Goal: Information Seeking & Learning: Learn about a topic

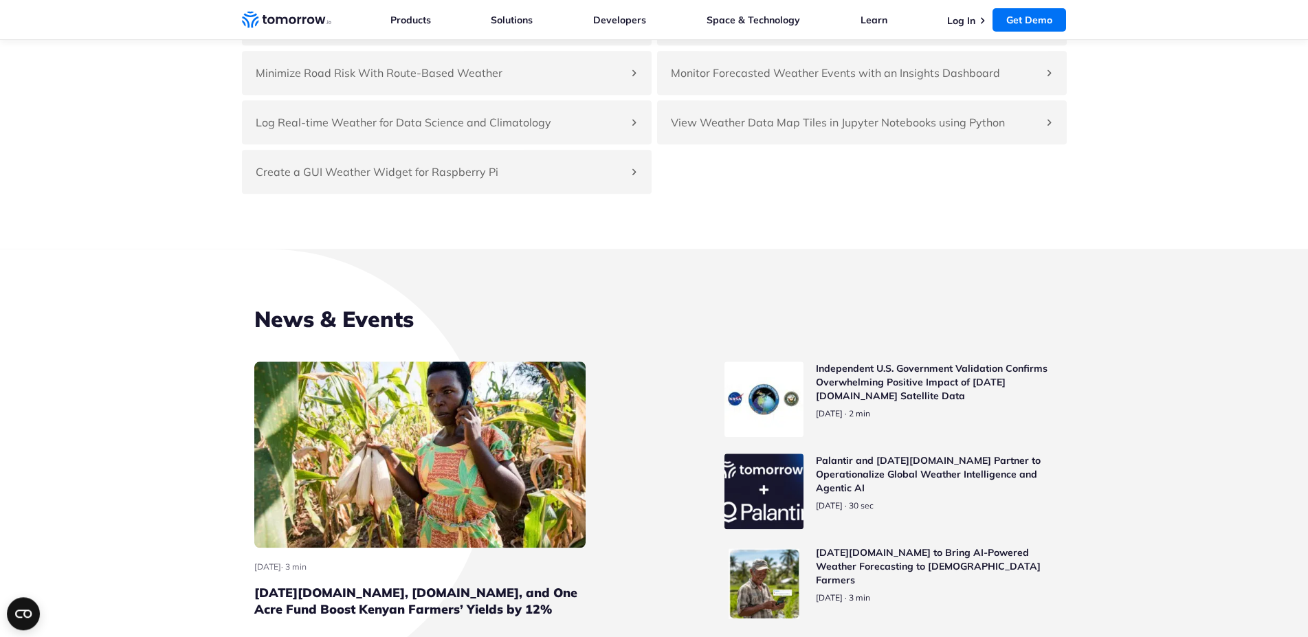
scroll to position [6029, 0]
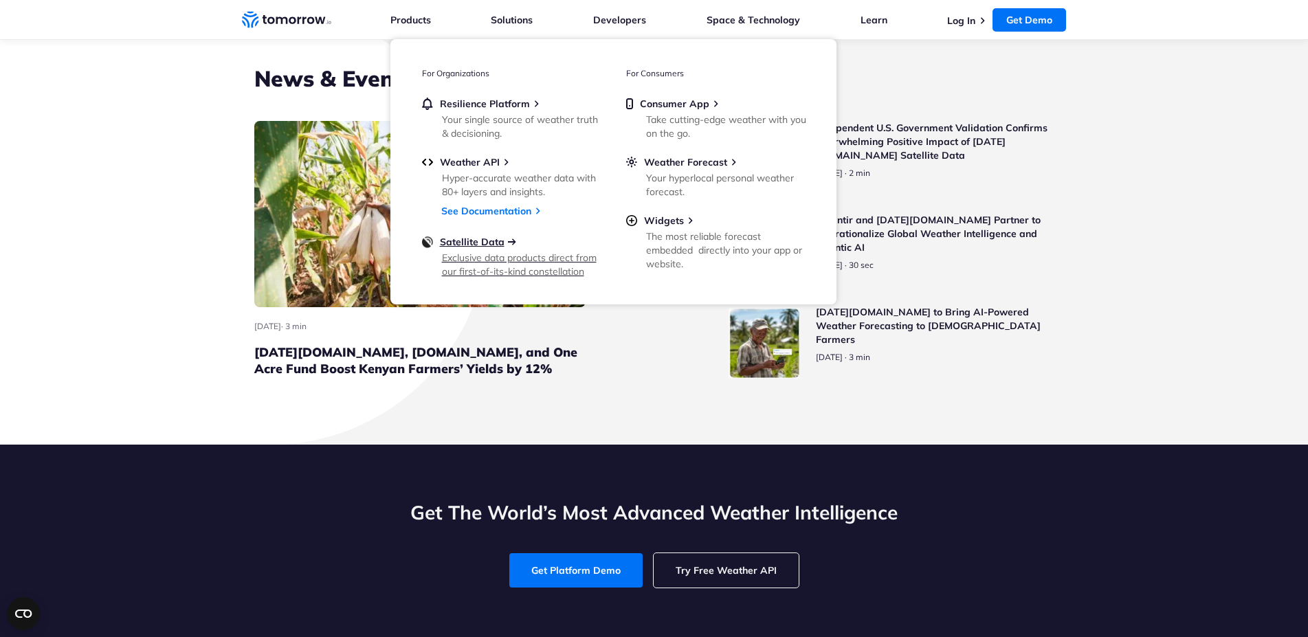
click at [478, 241] on span "Satellite Data" at bounding box center [472, 242] width 65 height 12
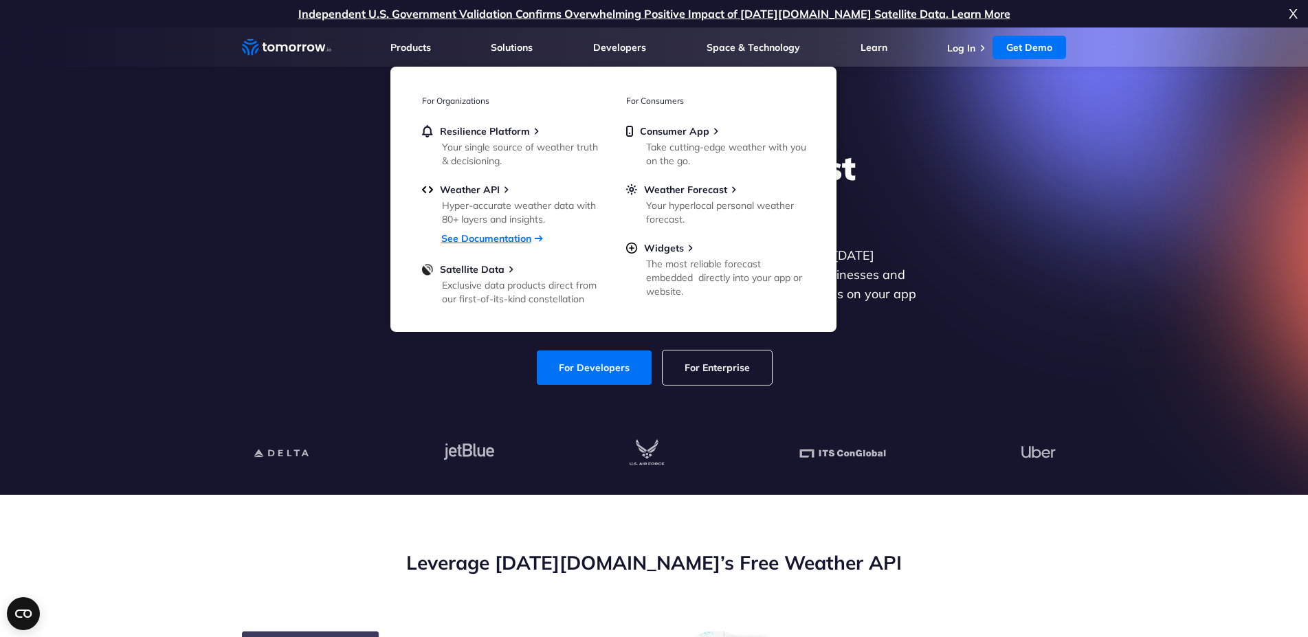
click at [478, 237] on link "See Documentation" at bounding box center [486, 238] width 90 height 12
click at [474, 214] on div "Hyper-accurate weather data with 80+ layers and insights." at bounding box center [522, 212] width 160 height 27
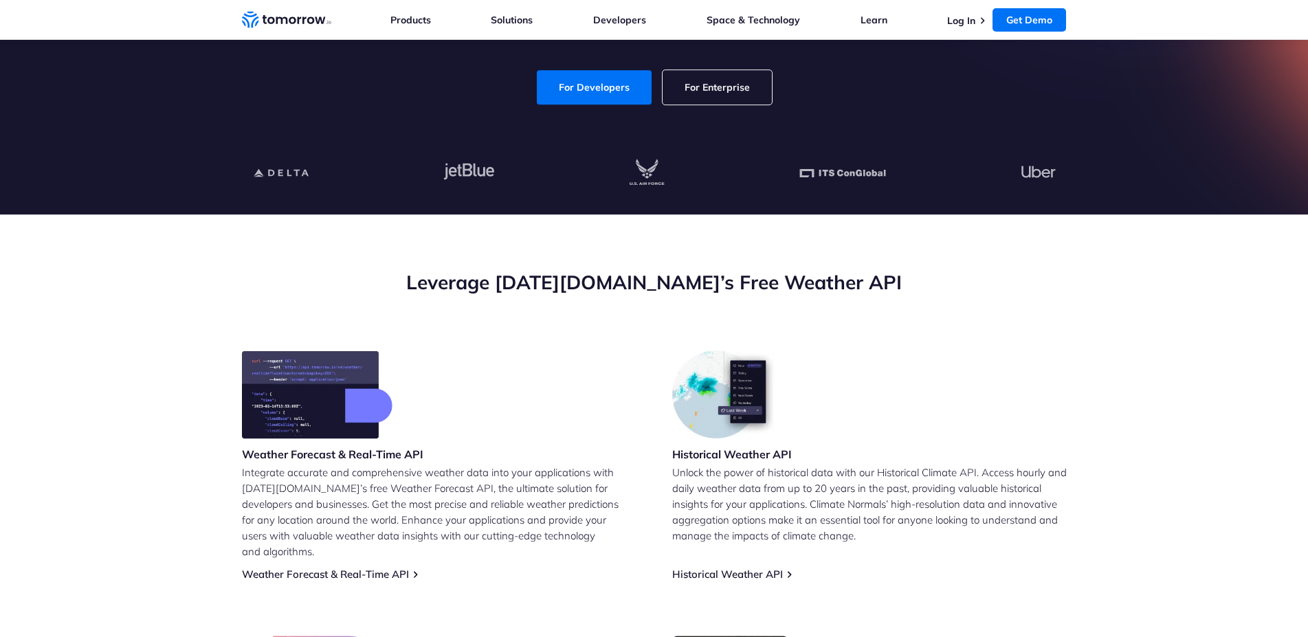
scroll to position [280, 0]
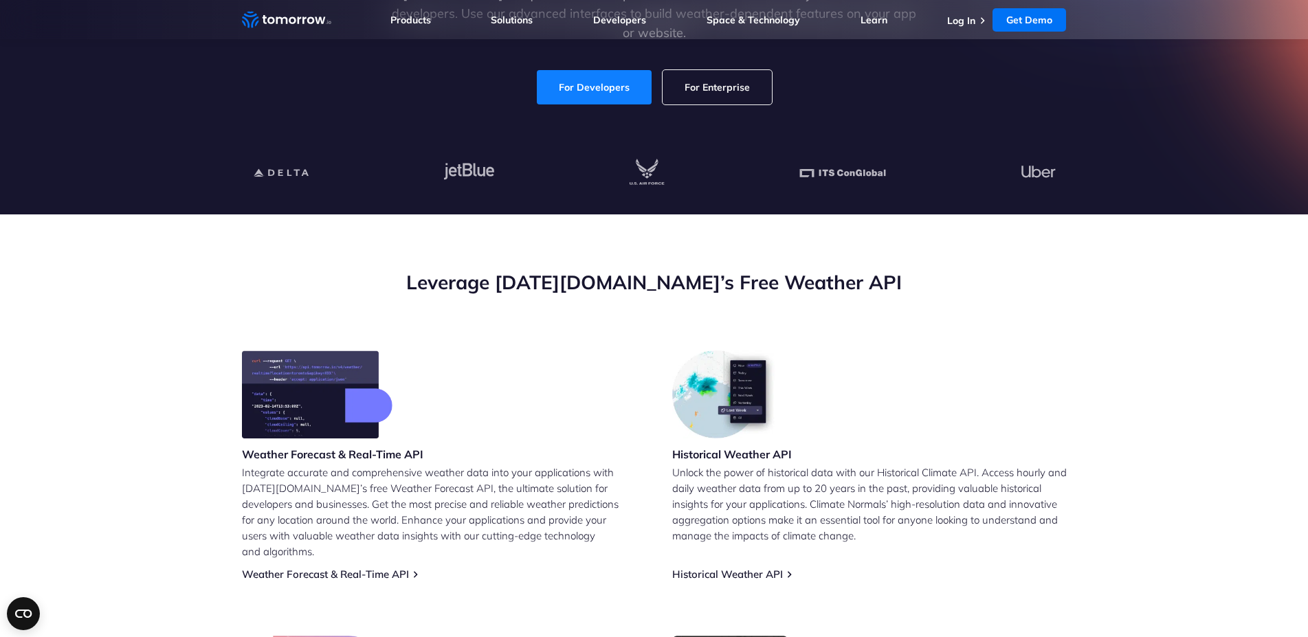
click at [584, 87] on link "For Developers" at bounding box center [594, 87] width 115 height 34
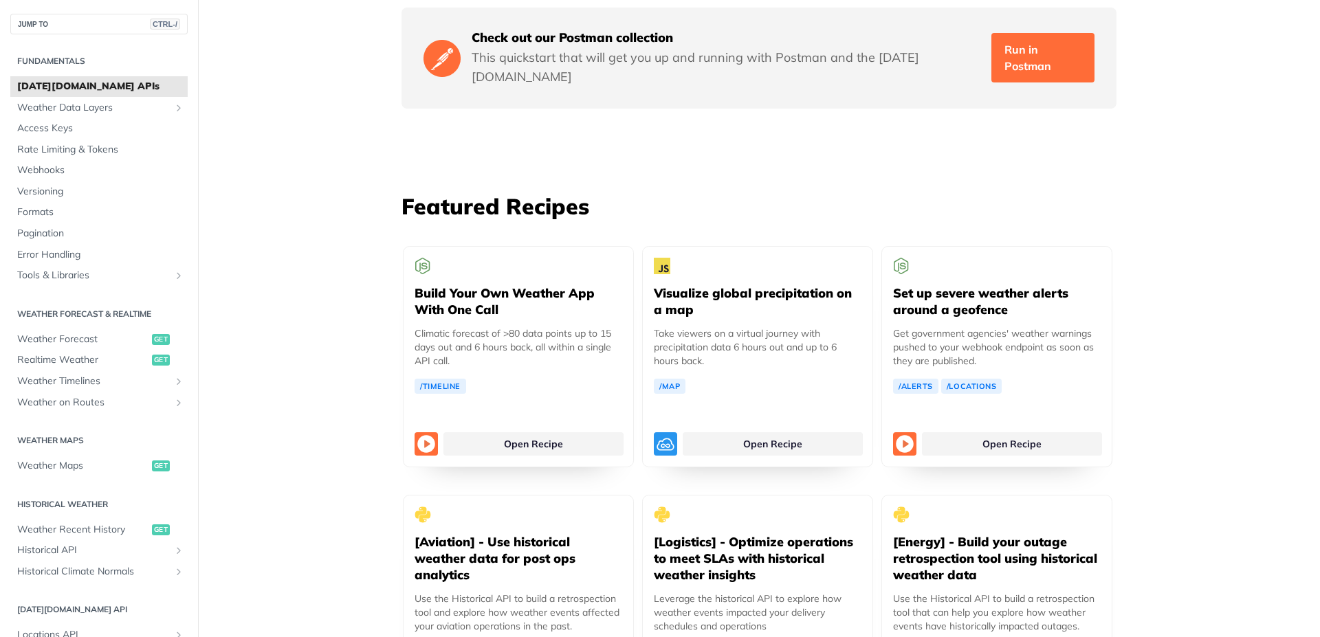
scroll to position [2392, 0]
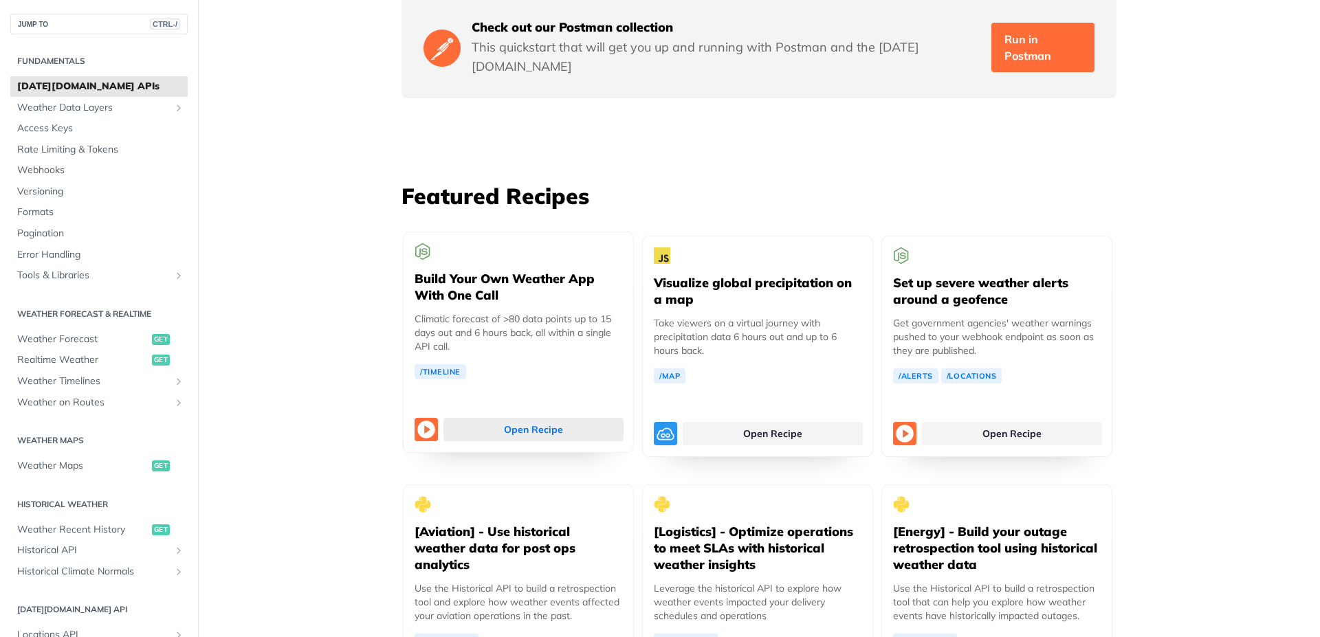
click at [443, 418] on link "Open Recipe" at bounding box center [533, 429] width 180 height 23
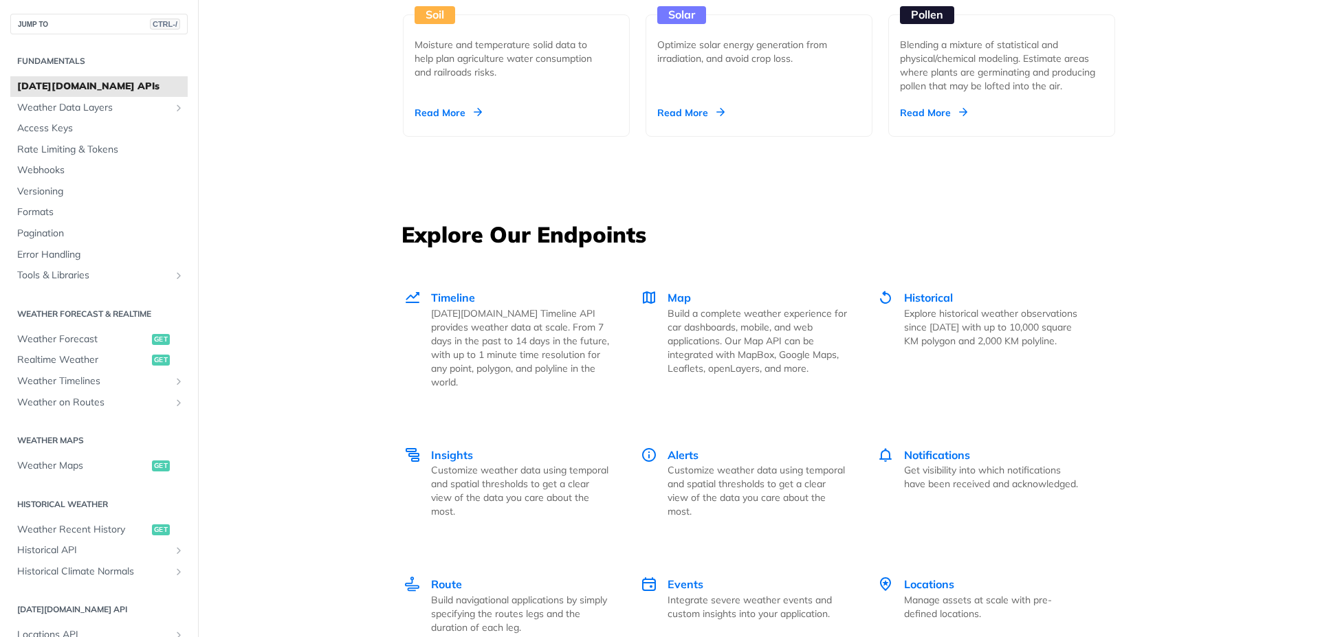
scroll to position [1515, 0]
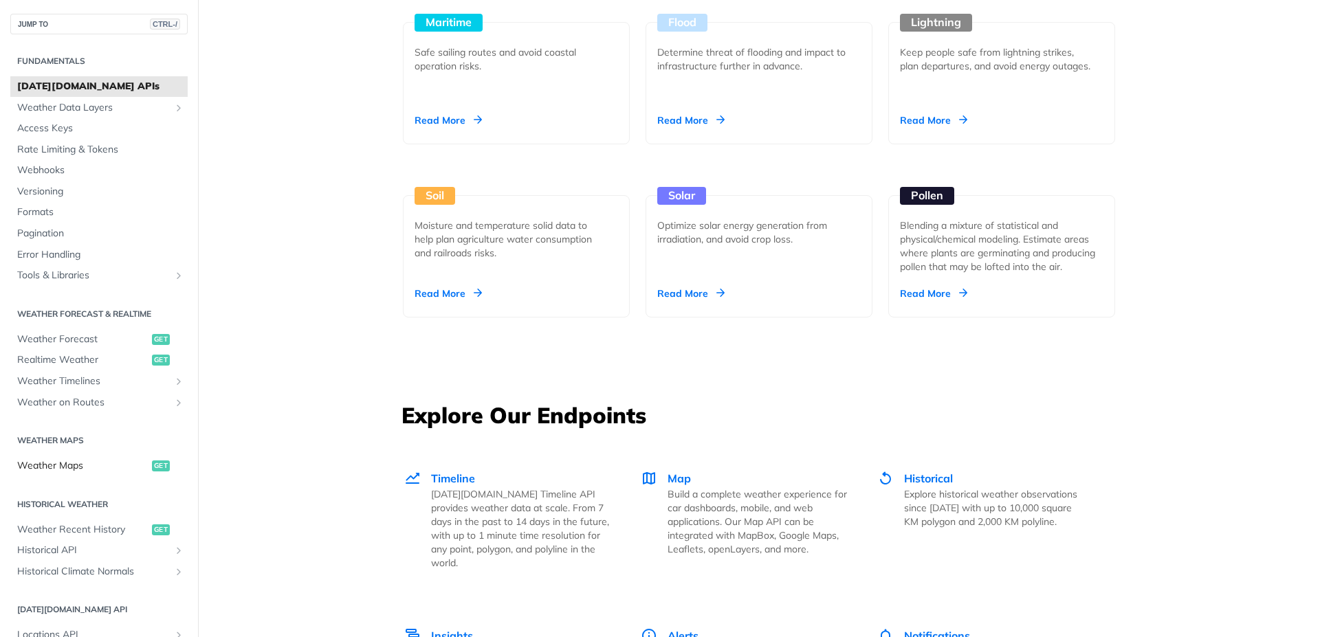
click at [69, 465] on span "Weather Maps" at bounding box center [82, 466] width 131 height 14
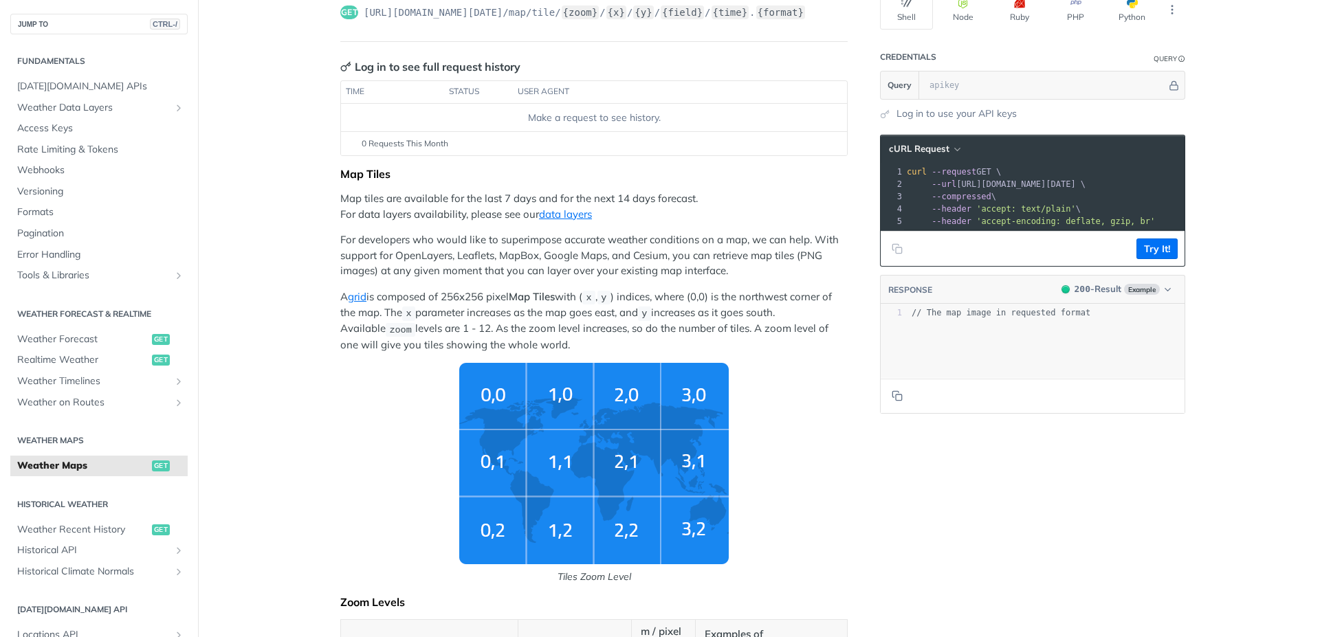
scroll to position [247, 0]
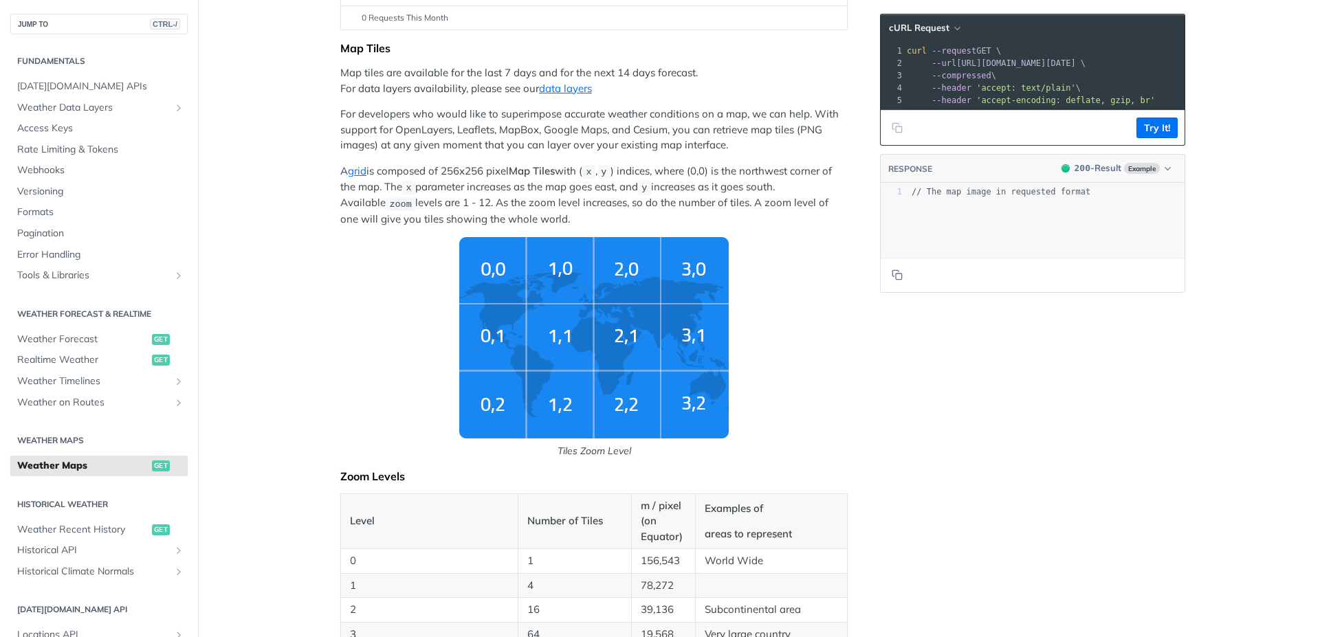
click at [493, 340] on img "Tiles Zoom Level" at bounding box center [593, 337] width 269 height 201
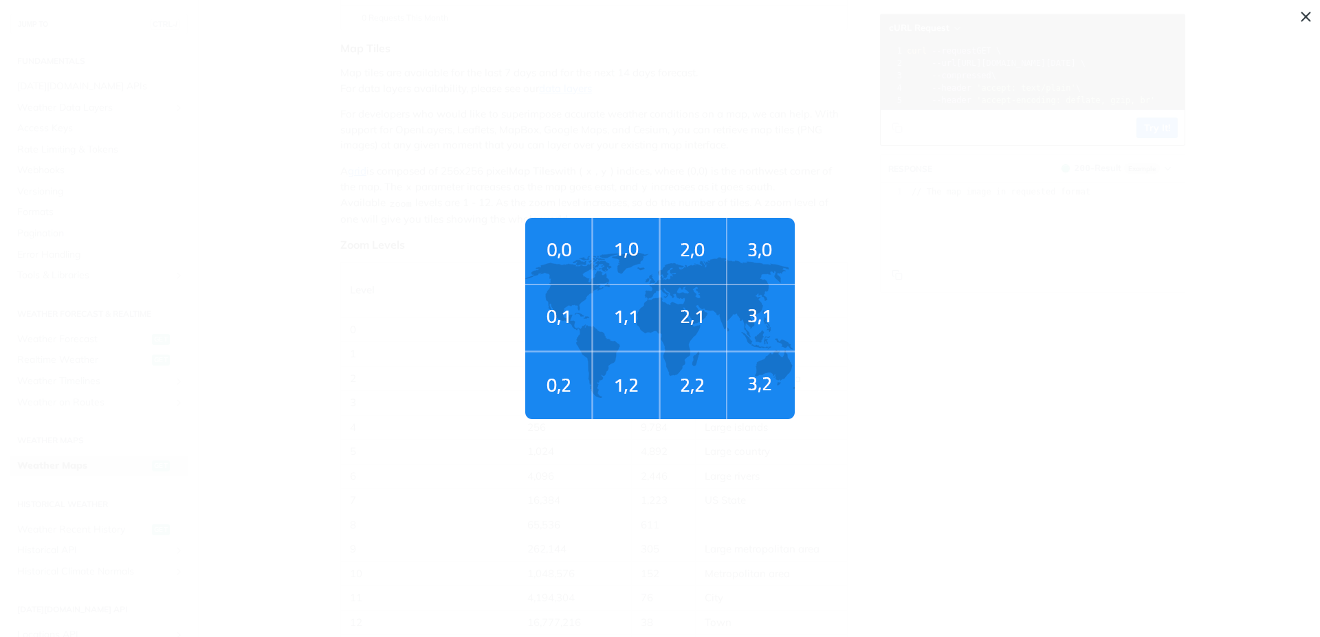
click at [500, 334] on span "Tiles Zoom Level" at bounding box center [660, 318] width 1320 height 637
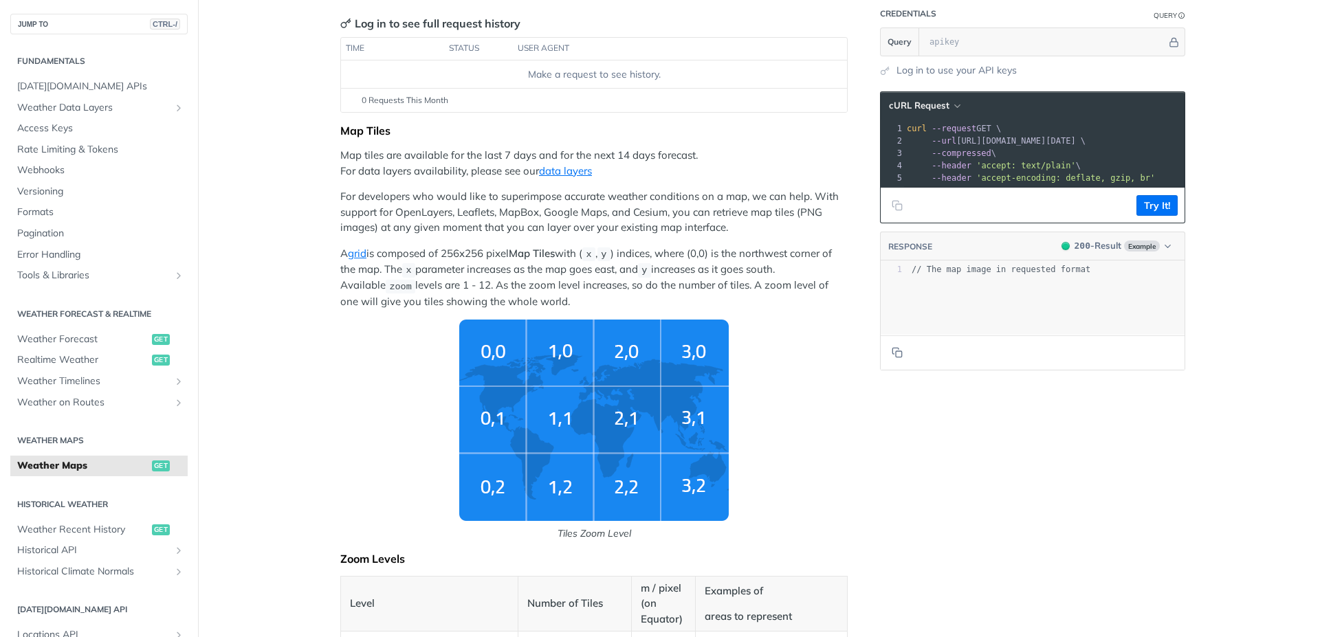
scroll to position [0, 0]
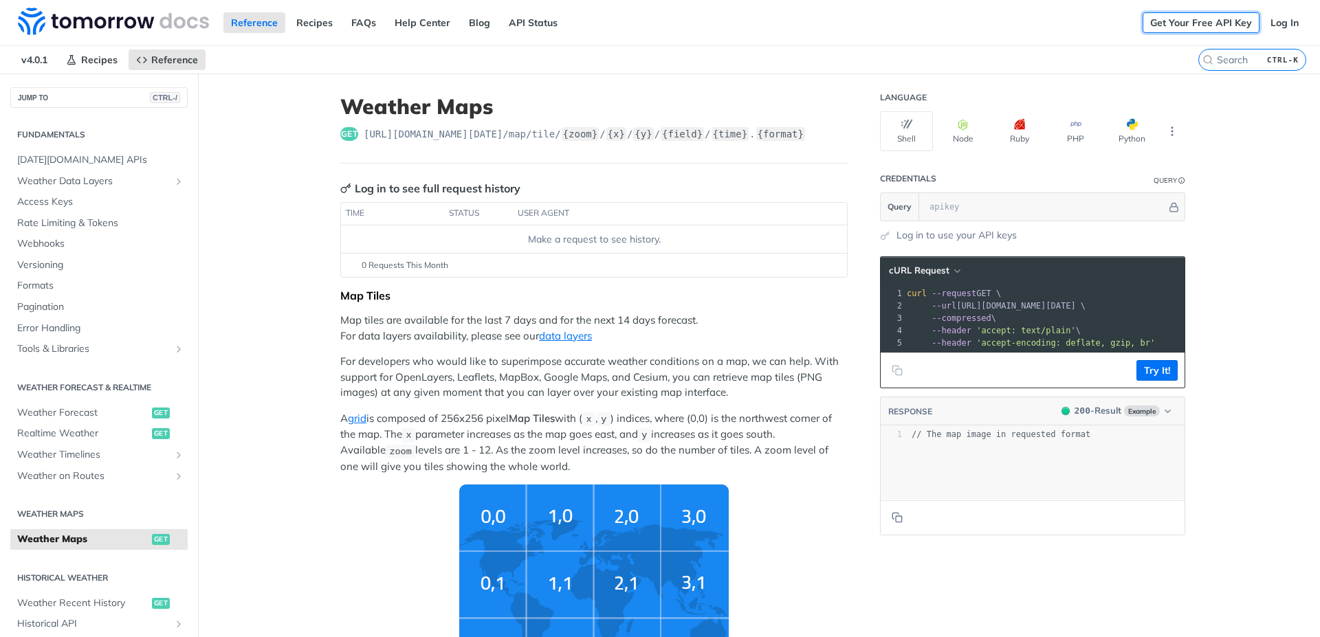
click at [1205, 26] on link "Get Your Free API Key" at bounding box center [1200, 22] width 117 height 21
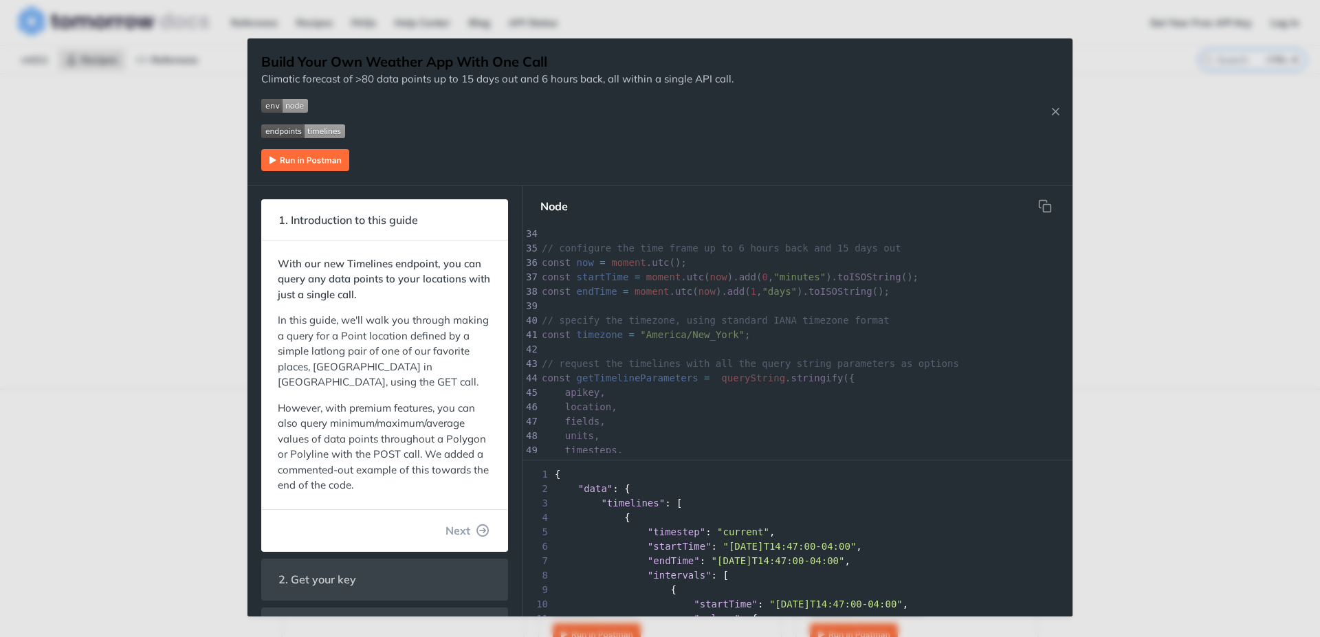
scroll to position [129, 0]
click at [1319, 166] on div "Build Your Own Weather App With One Call Climatic forecast of >80 data points u…" at bounding box center [660, 318] width 1320 height 637
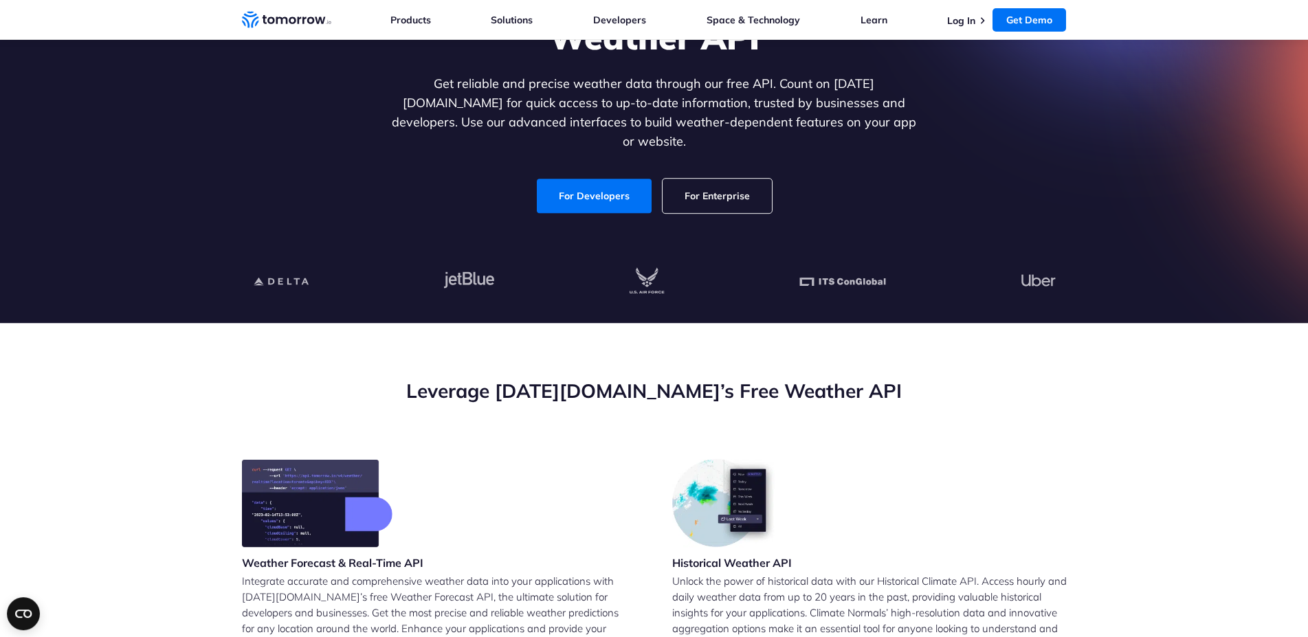
scroll to position [70, 0]
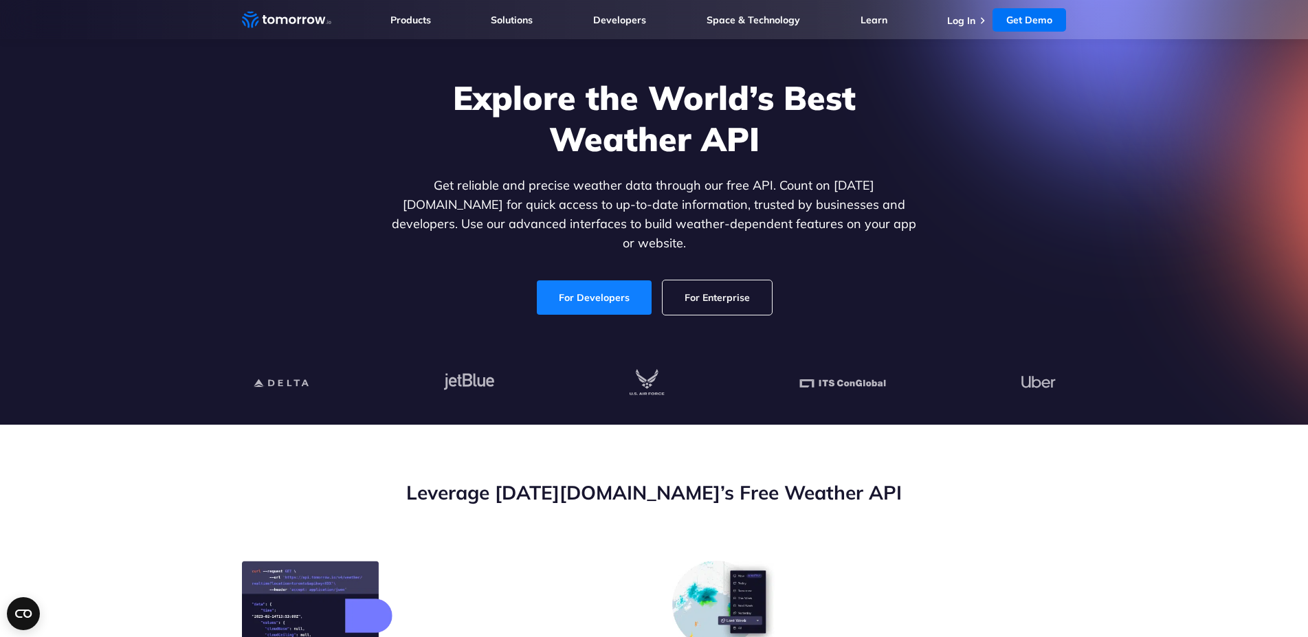
click at [585, 282] on link "For Developers" at bounding box center [594, 297] width 115 height 34
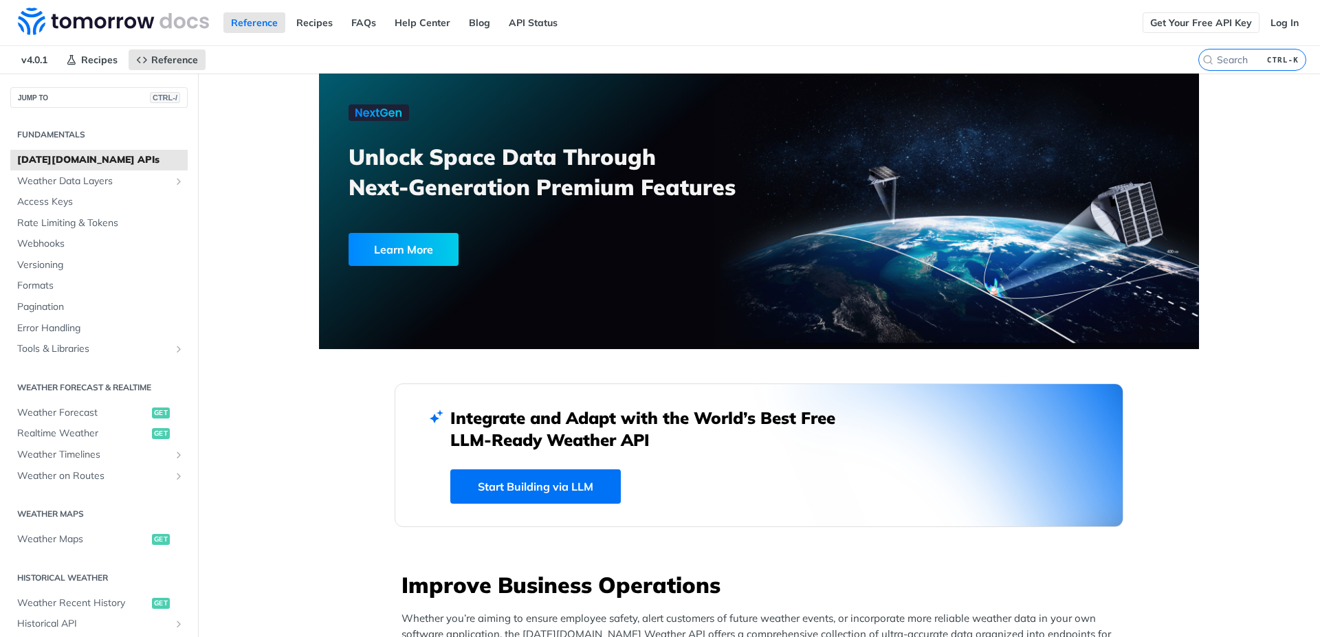
click at [1194, 11] on div "Get Your Free API Key Log In" at bounding box center [1230, 22] width 177 height 45
click at [1190, 18] on link "Get Your Free API Key" at bounding box center [1200, 22] width 117 height 21
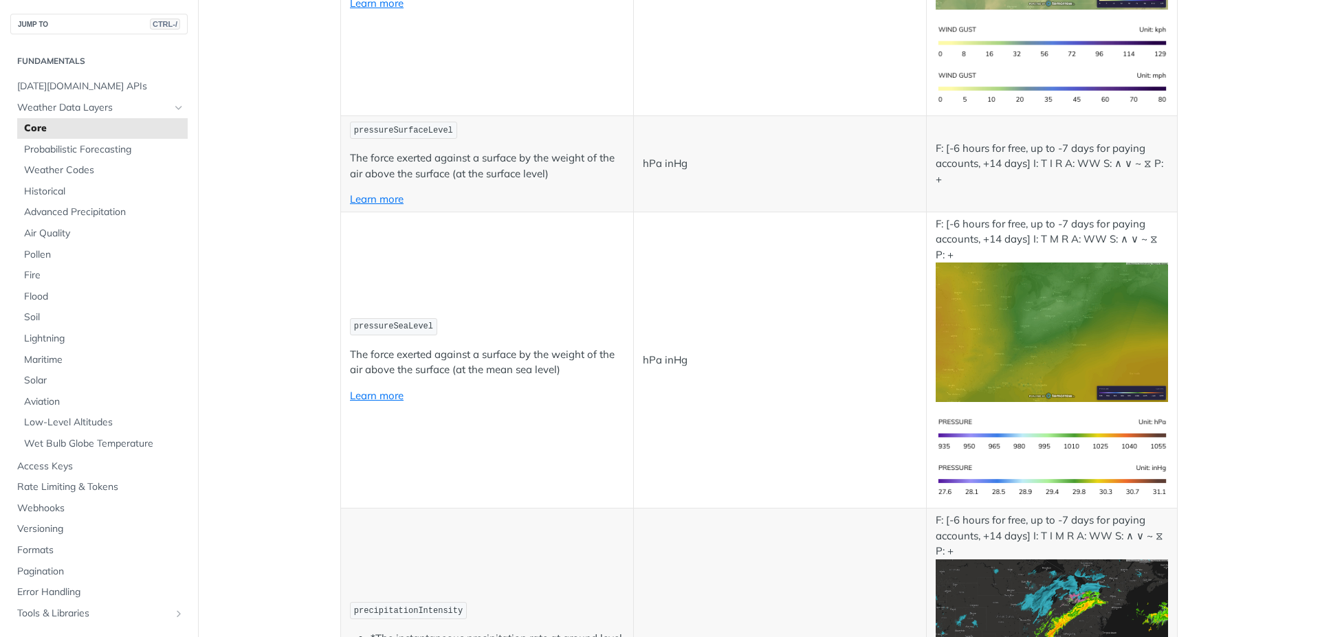
scroll to position [2392, 0]
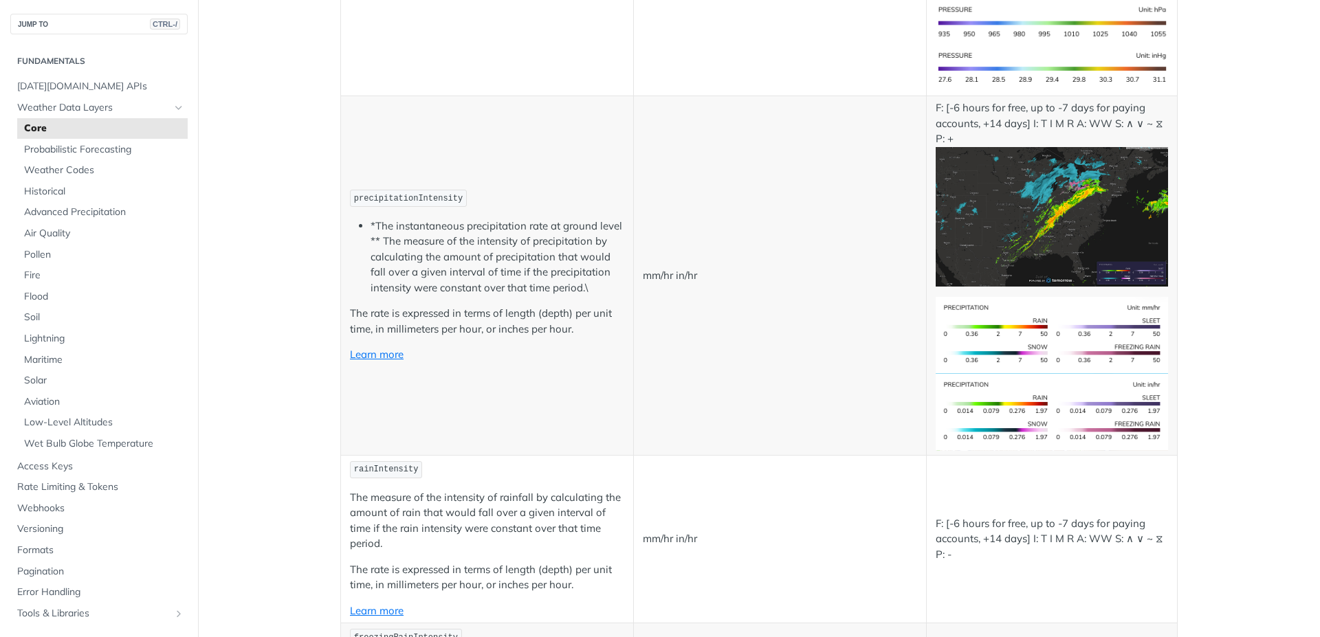
click at [975, 200] on img "Expand image" at bounding box center [1051, 217] width 232 height 140
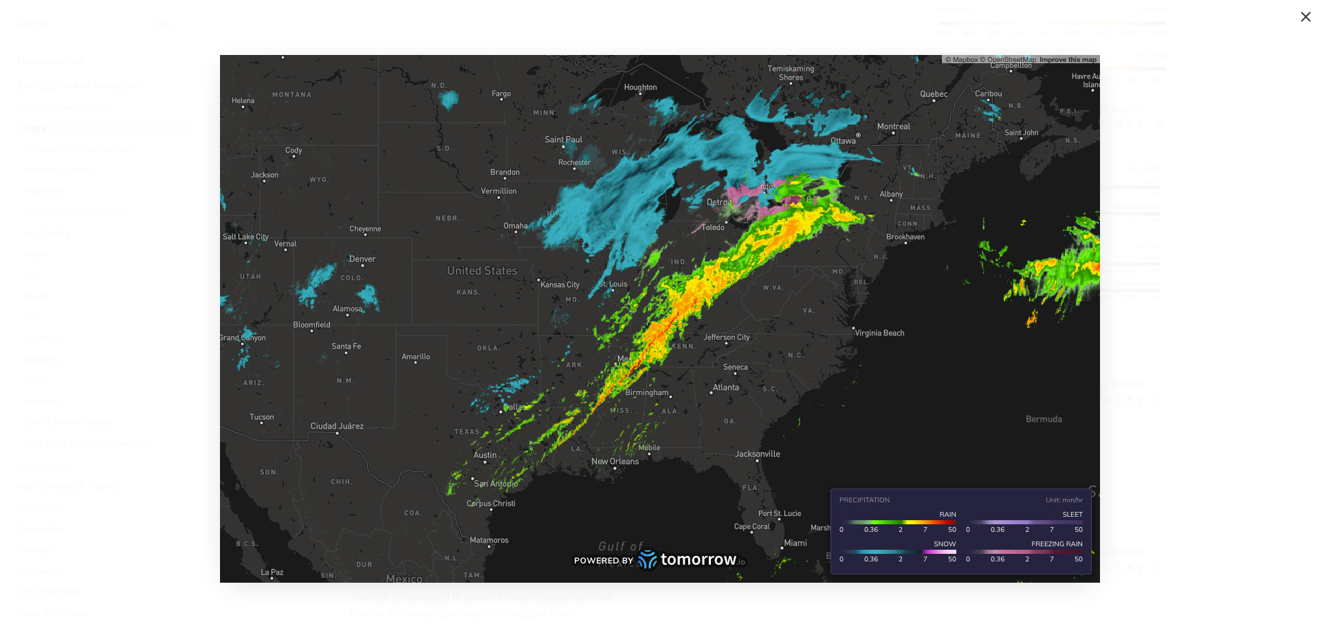
click at [1155, 201] on span "Collapse image" at bounding box center [660, 318] width 1320 height 637
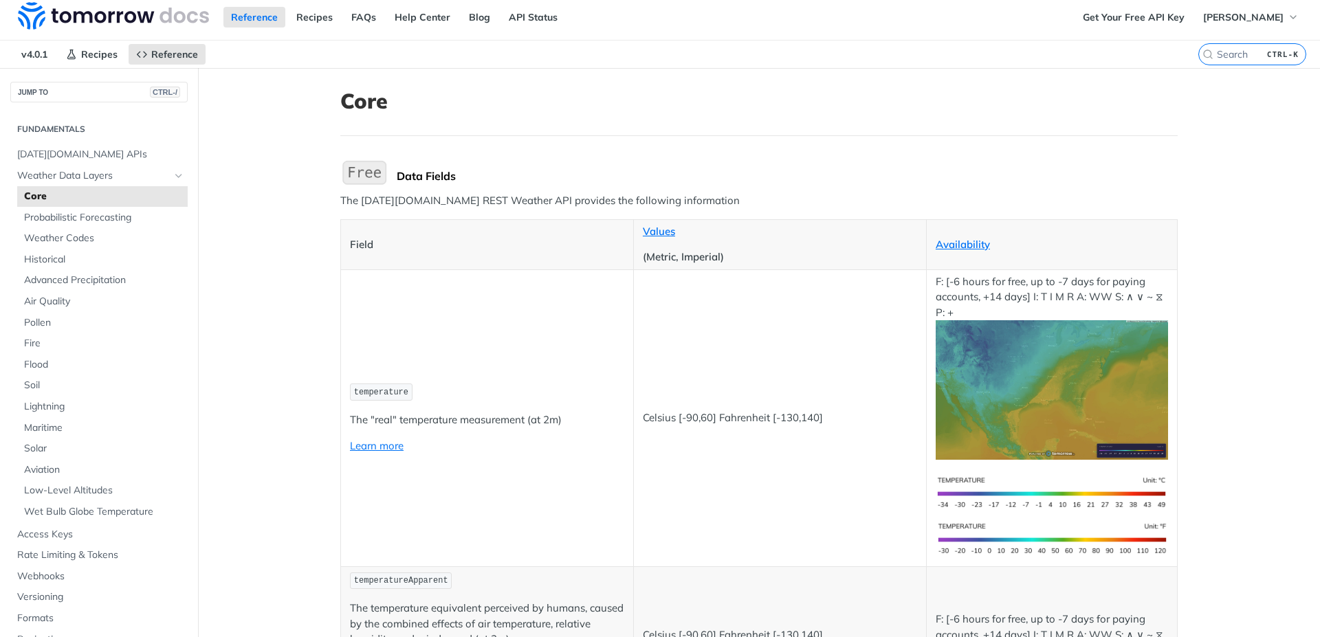
scroll to position [0, 0]
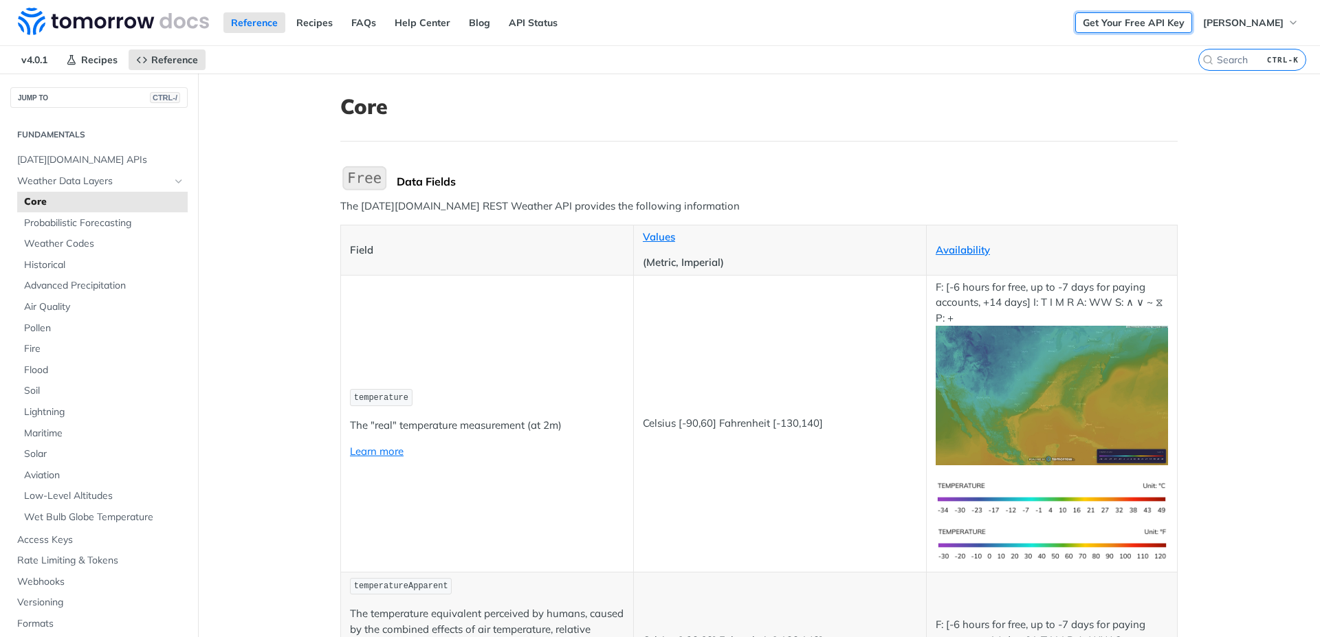
click at [1179, 23] on link "Get Your Free API Key" at bounding box center [1133, 22] width 117 height 21
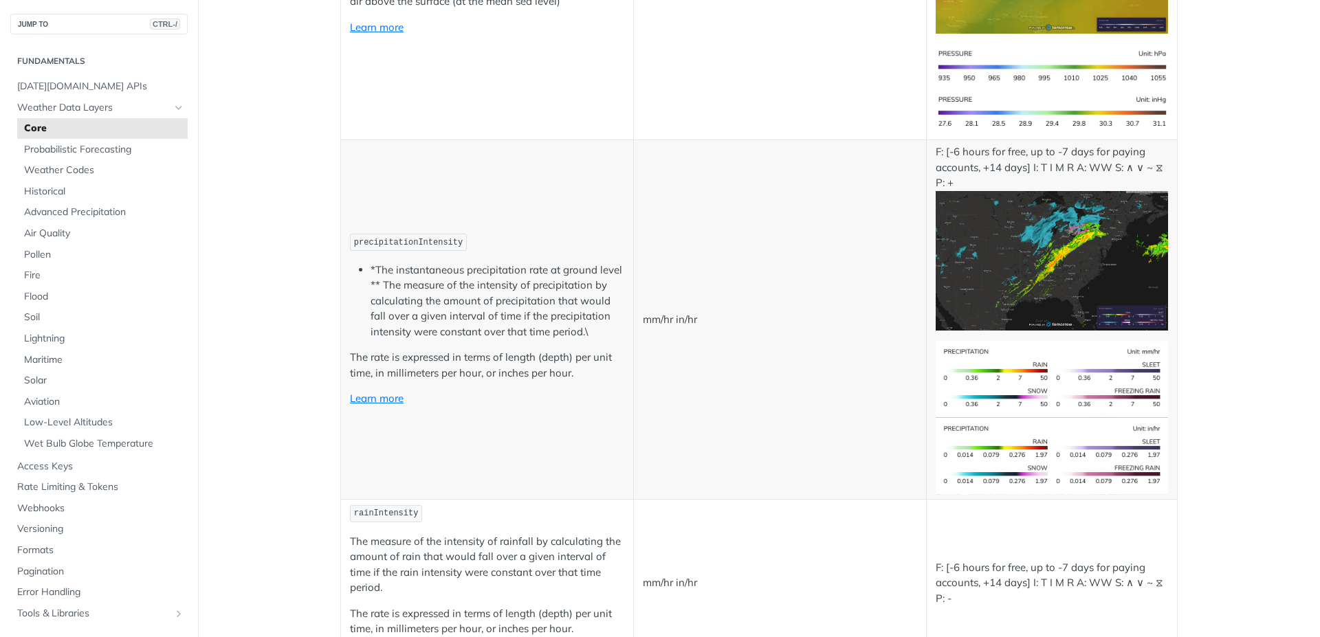
scroll to position [2309, 0]
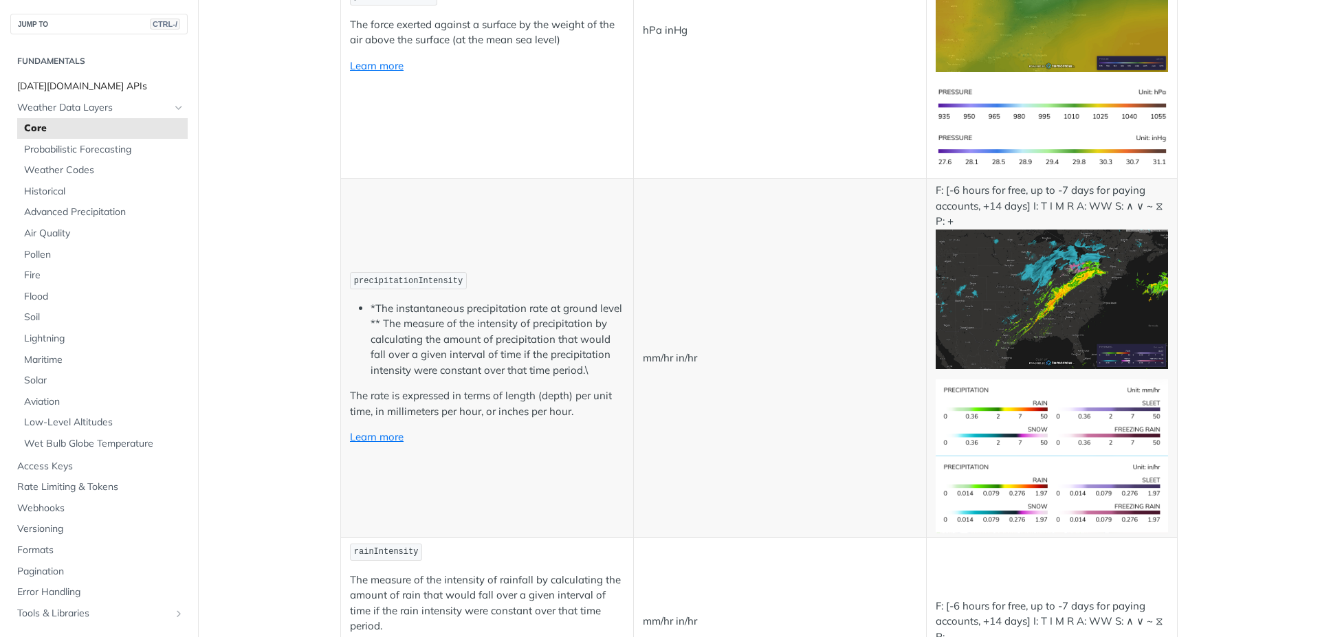
click at [88, 88] on span "[DATE][DOMAIN_NAME] APIs" at bounding box center [100, 87] width 167 height 14
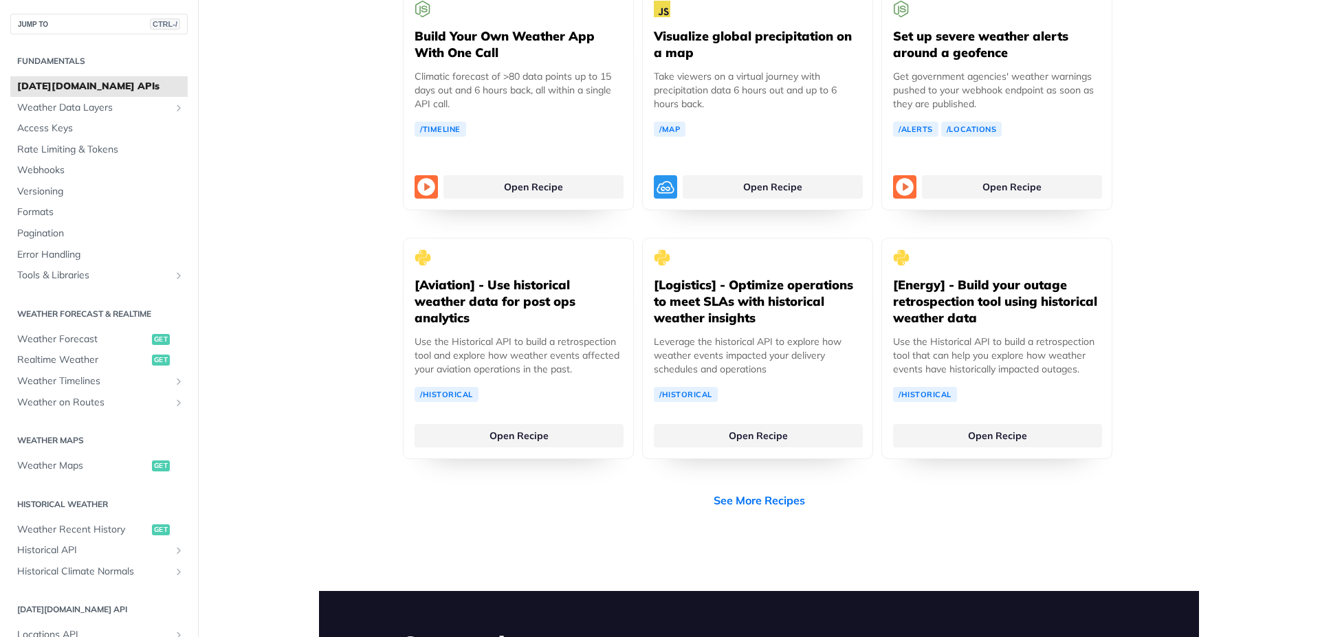
scroll to position [2722, 0]
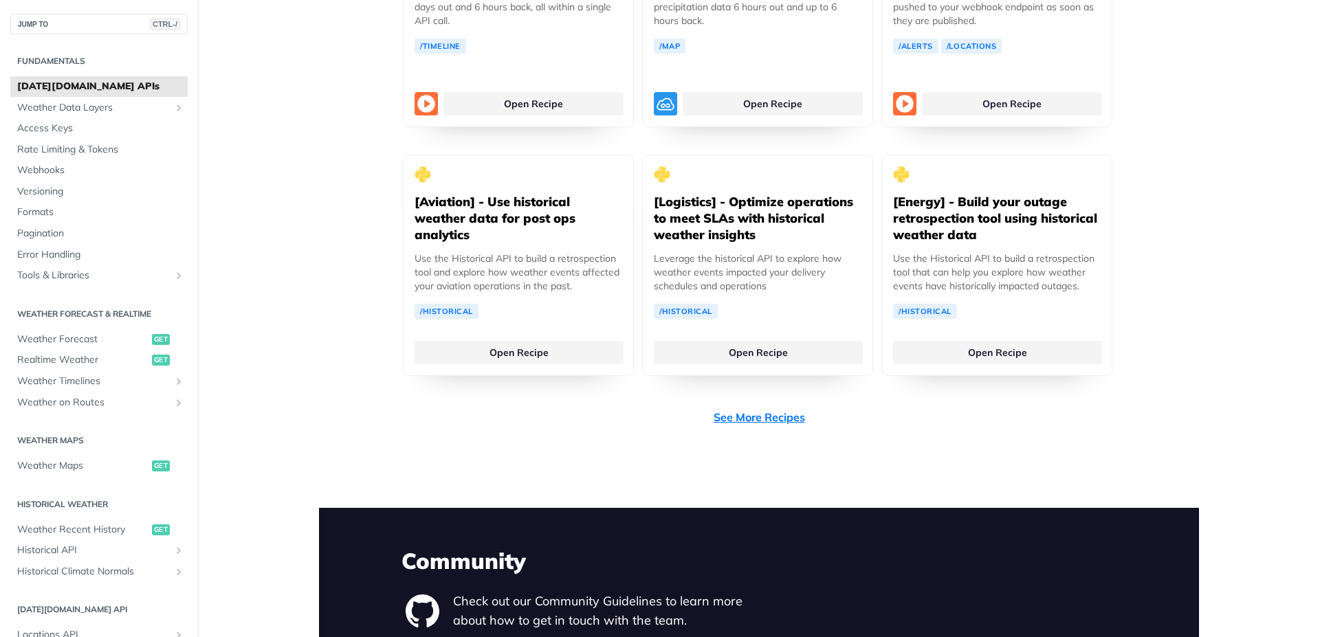
click at [723, 409] on link "See More Recipes" at bounding box center [758, 417] width 91 height 16
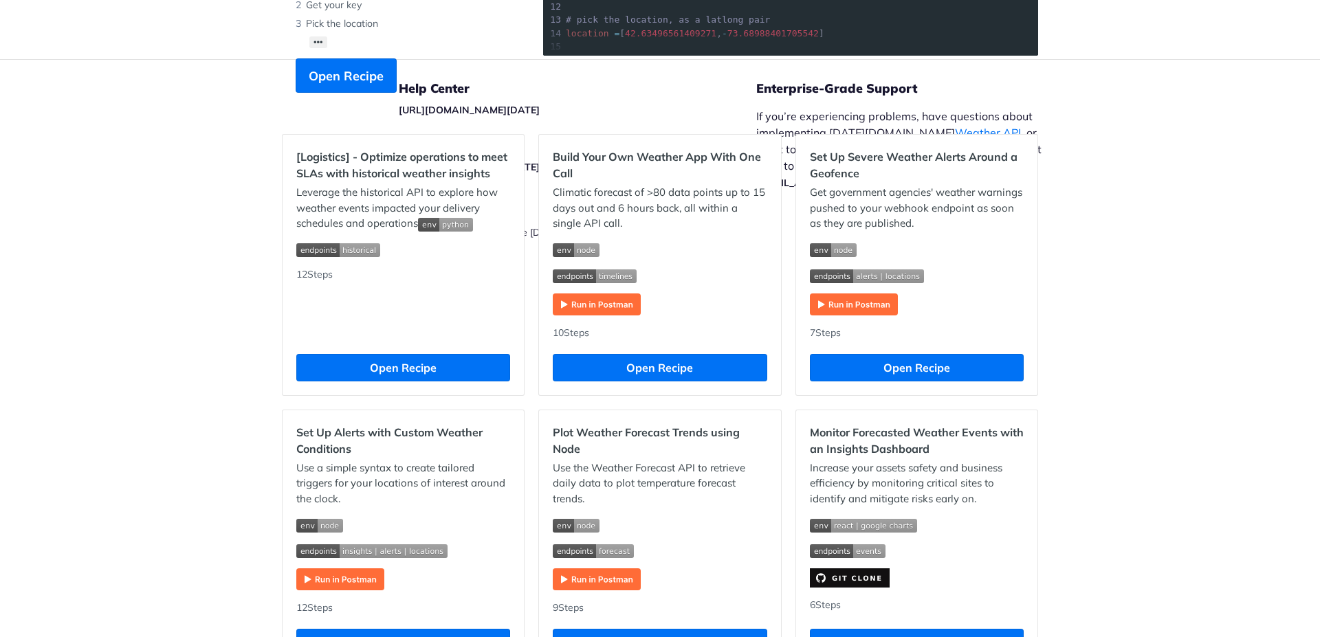
scroll to position [577, 0]
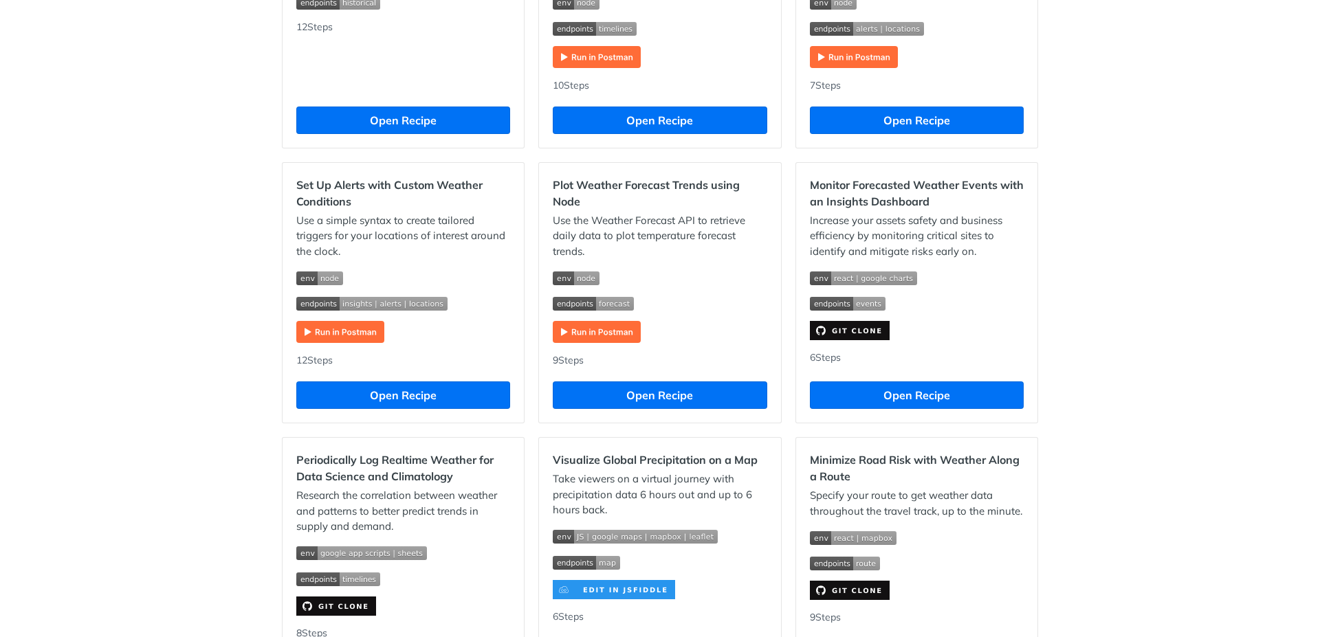
click at [598, 337] on img "Expand image" at bounding box center [597, 332] width 88 height 22
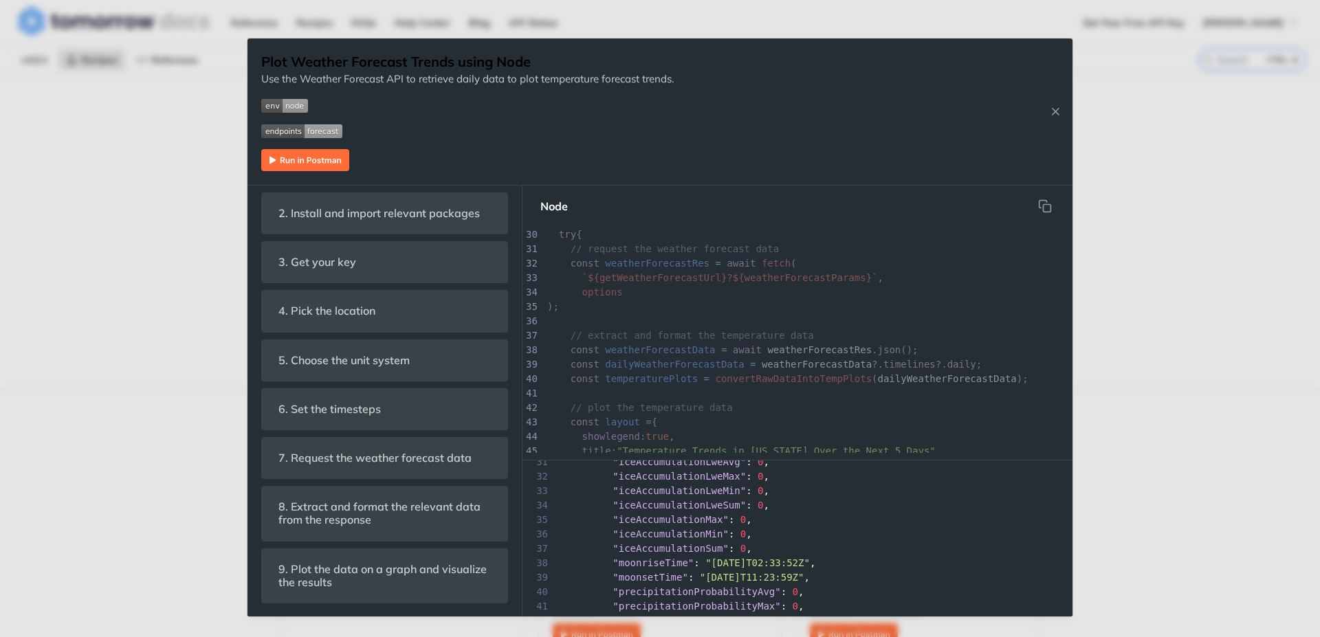
scroll to position [816, 0]
click at [1105, 465] on div "Plot Weather Forecast Trends using Node Use the Weather Forecast API to retriev…" at bounding box center [660, 318] width 1320 height 637
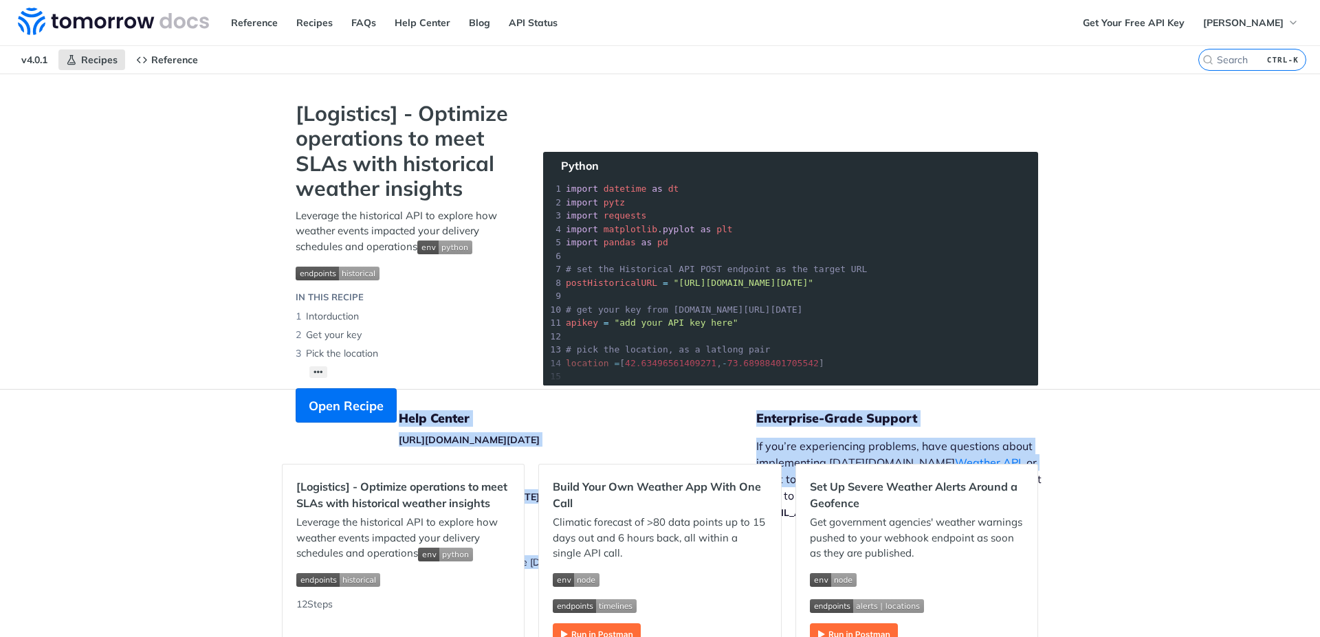
click at [1106, 467] on div "Help Center https://support.tomorrow.io Release Notes https://docs.tomorrow.io/…" at bounding box center [756, 513] width 715 height 247
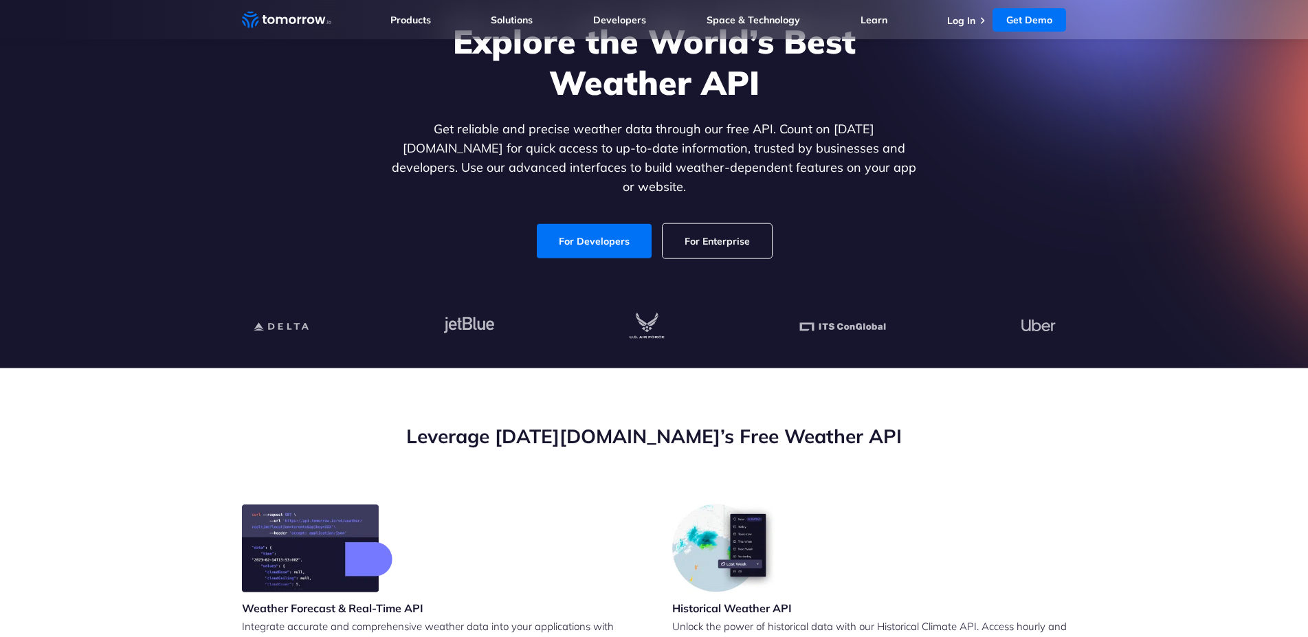
scroll to position [140, 0]
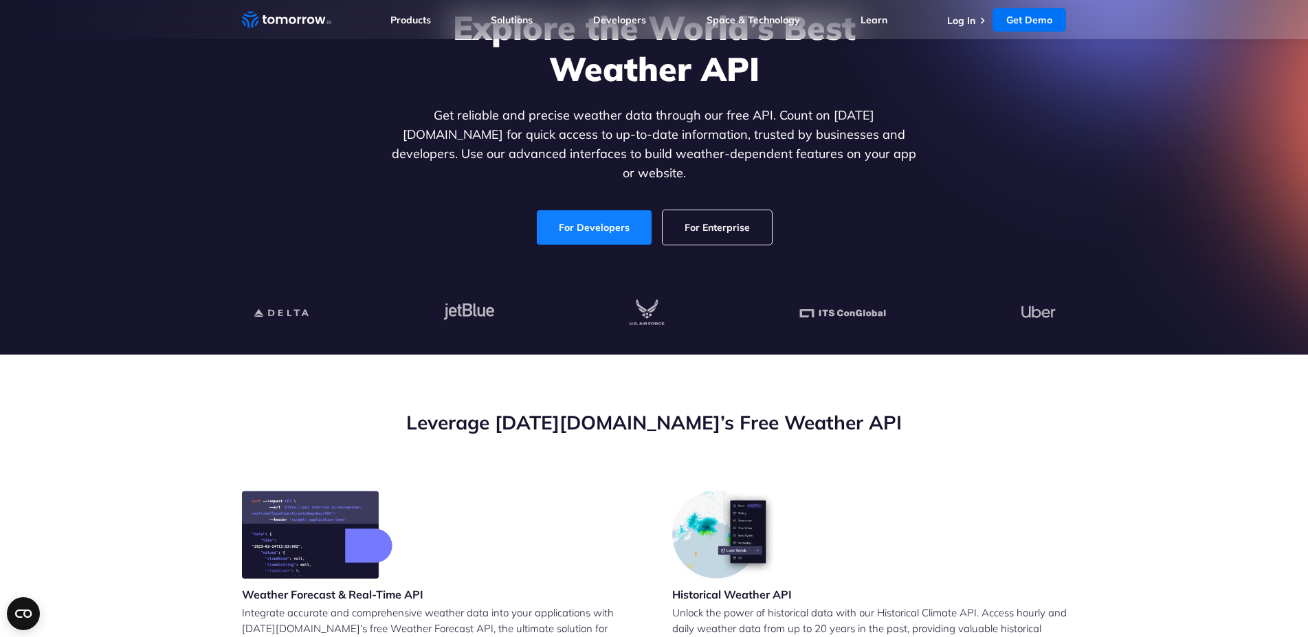
click at [596, 219] on link "For Developers" at bounding box center [594, 227] width 115 height 34
